Goal: Information Seeking & Learning: Learn about a topic

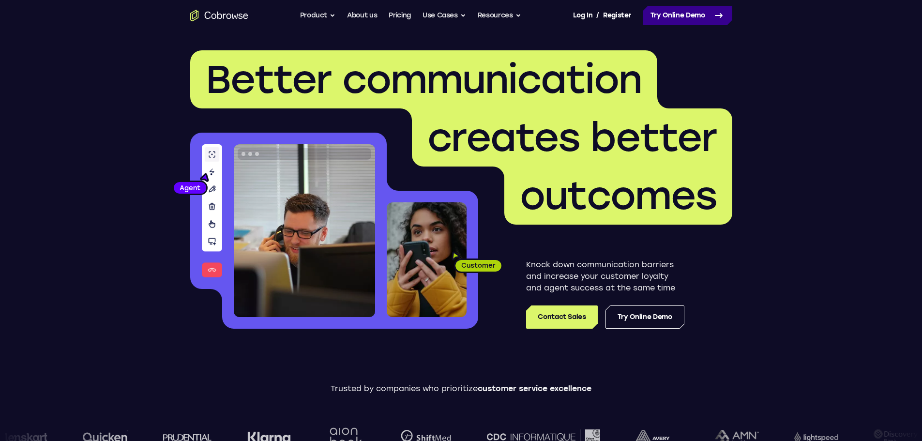
click at [689, 15] on link "Try Online Demo" at bounding box center [686, 15] width 89 height 19
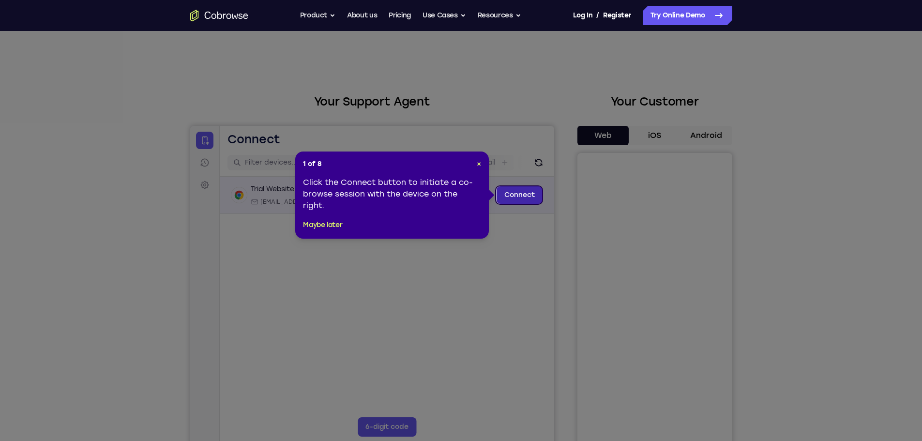
click at [526, 194] on link "Connect" at bounding box center [519, 194] width 46 height 17
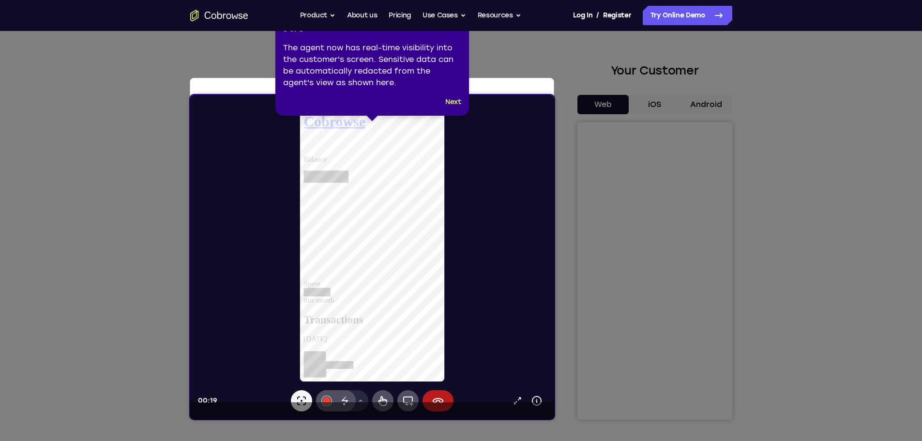
scroll to position [48, 0]
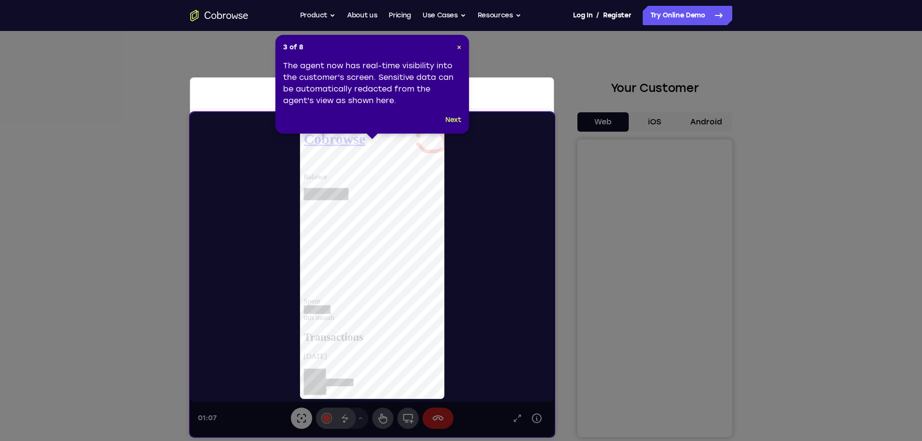
scroll to position [0, 0]
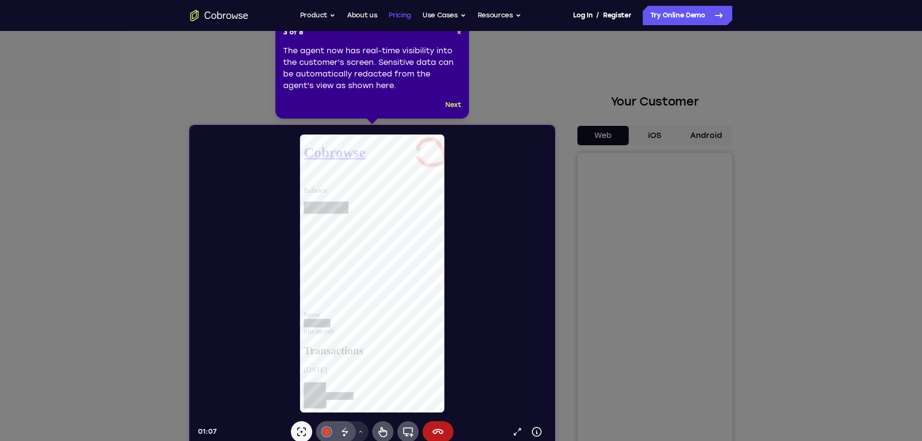
click at [402, 8] on link "Pricing" at bounding box center [399, 15] width 22 height 19
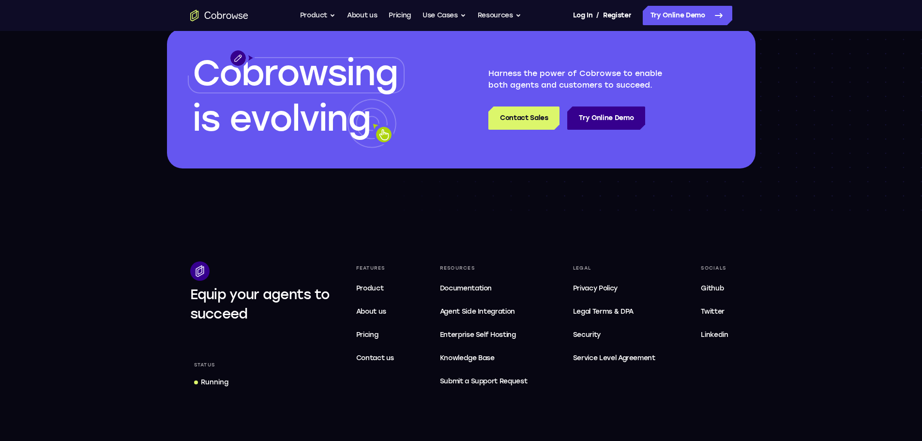
scroll to position [1548, 0]
